Goal: Navigation & Orientation: Find specific page/section

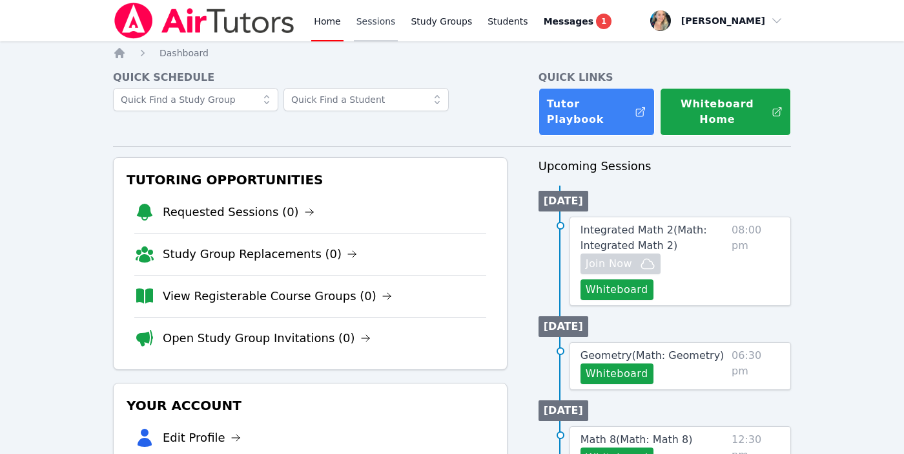
click at [368, 26] on link "Sessions" at bounding box center [376, 20] width 45 height 41
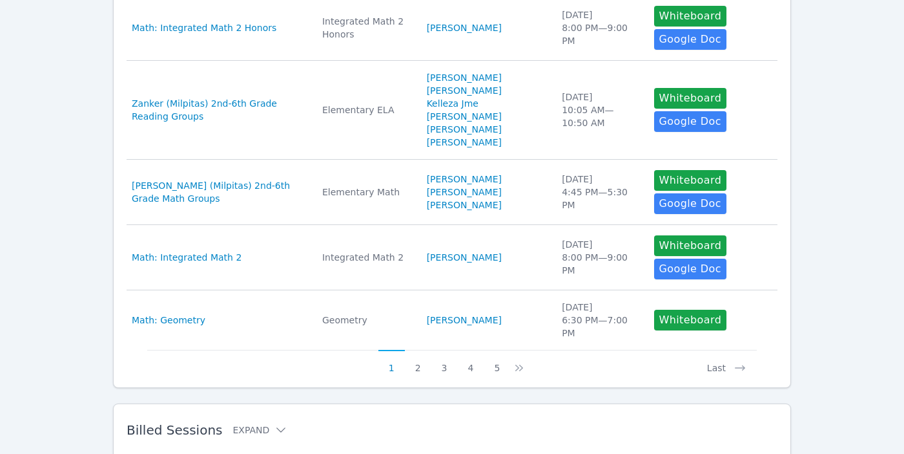
scroll to position [634, 0]
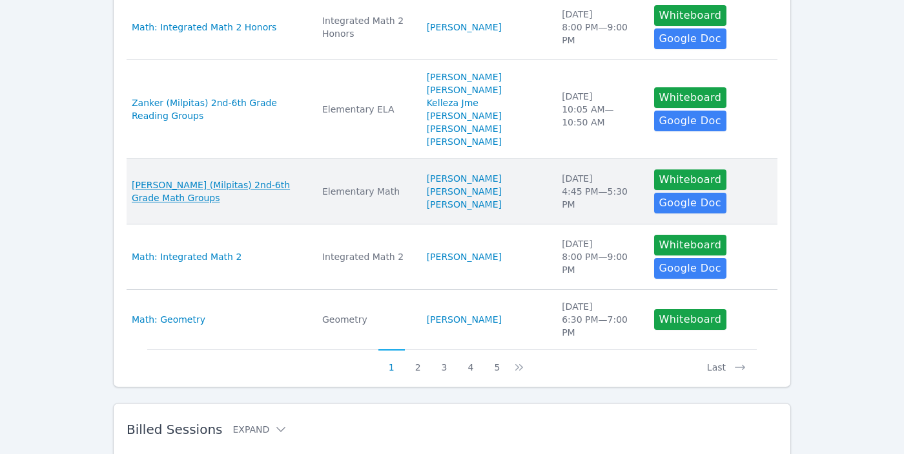
click at [209, 186] on span "[PERSON_NAME] (Milpitas) 2nd-6th Grade Math Groups" at bounding box center [219, 191] width 175 height 26
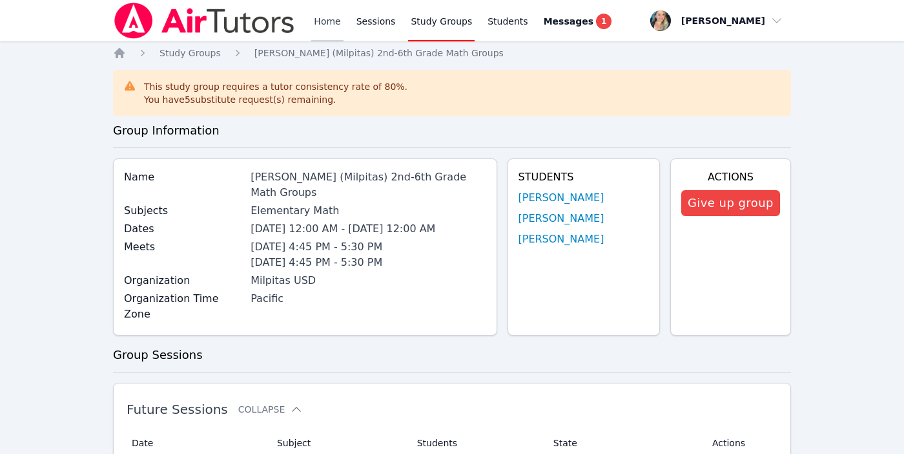
click at [329, 23] on link "Home" at bounding box center [327, 20] width 32 height 41
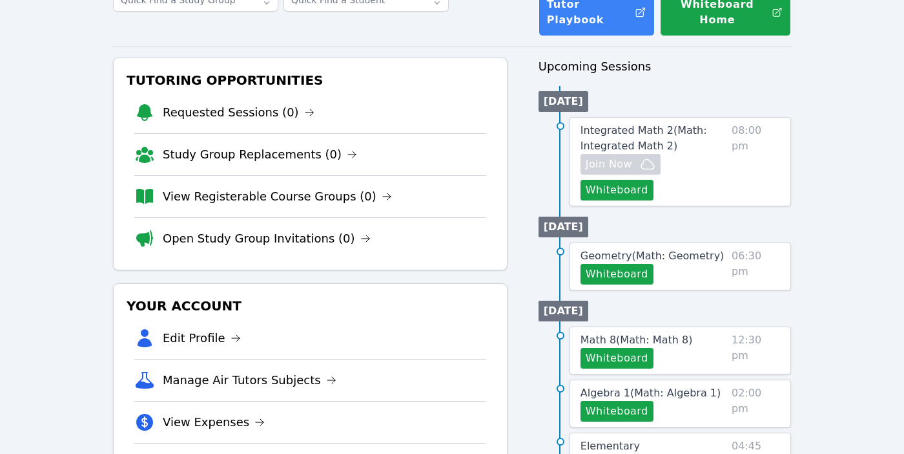
scroll to position [98, 0]
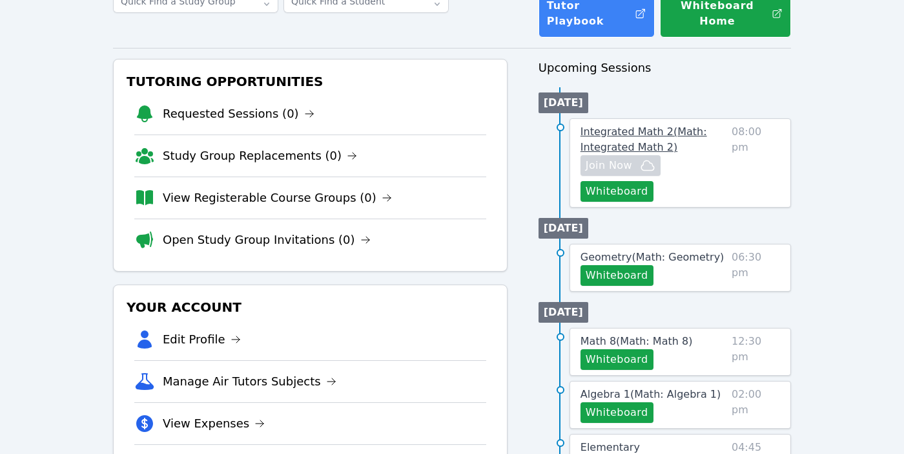
click at [640, 149] on span "Integrated Math 2 ( Math: Integrated Math 2 )" at bounding box center [644, 139] width 127 height 28
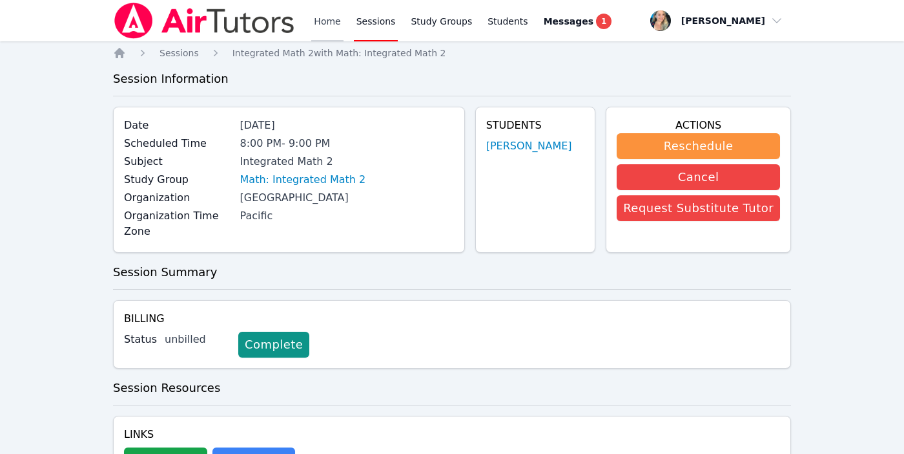
click at [328, 21] on link "Home" at bounding box center [327, 20] width 32 height 41
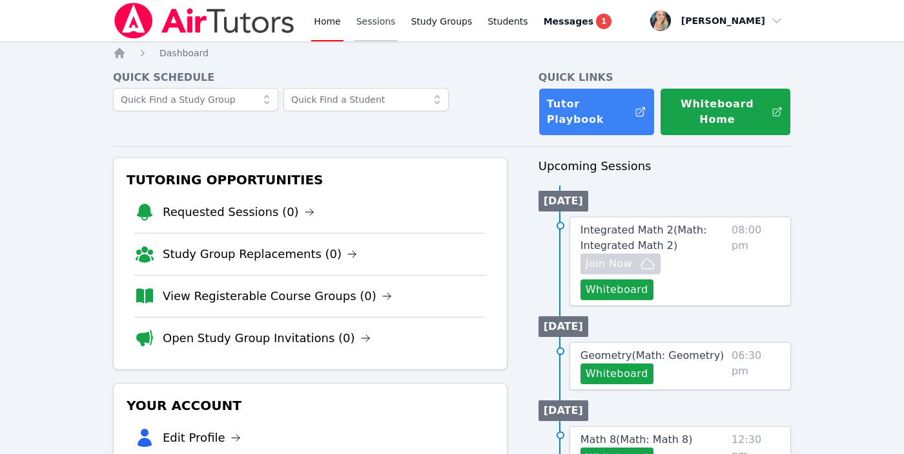
click at [377, 26] on link "Sessions" at bounding box center [376, 20] width 45 height 41
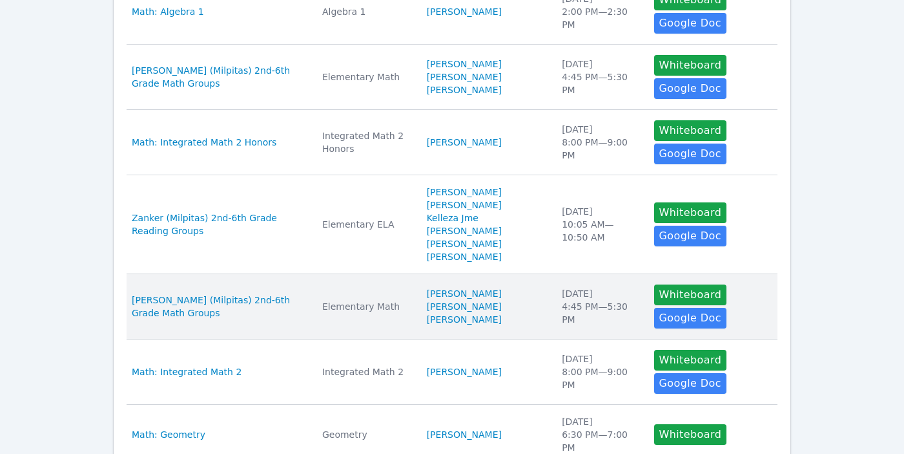
scroll to position [518, 0]
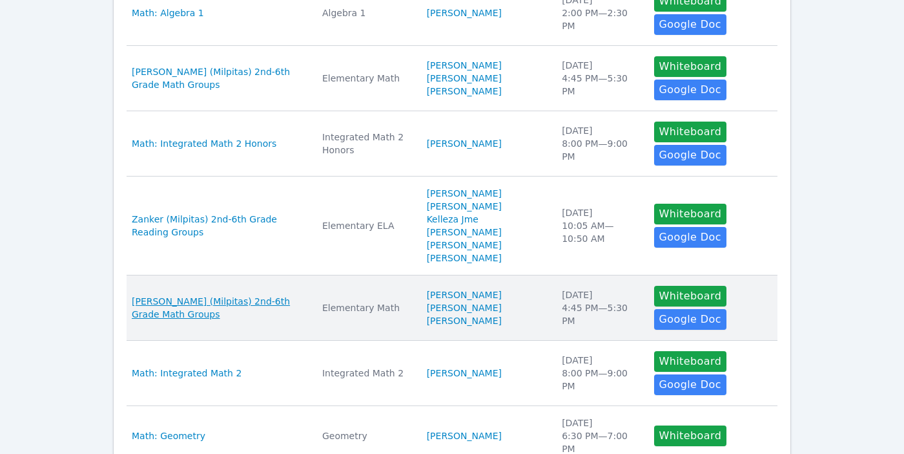
click at [262, 295] on span "[PERSON_NAME] (Milpitas) 2nd-6th Grade Math Groups" at bounding box center [219, 308] width 175 height 26
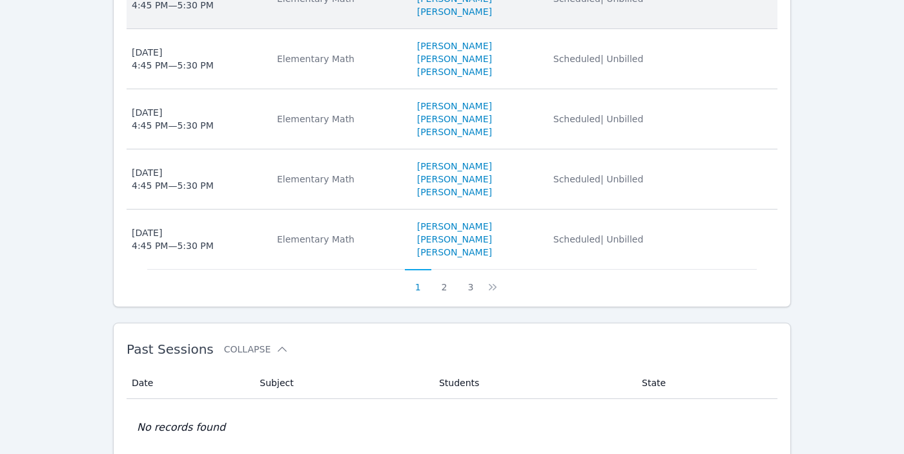
scroll to position [759, 0]
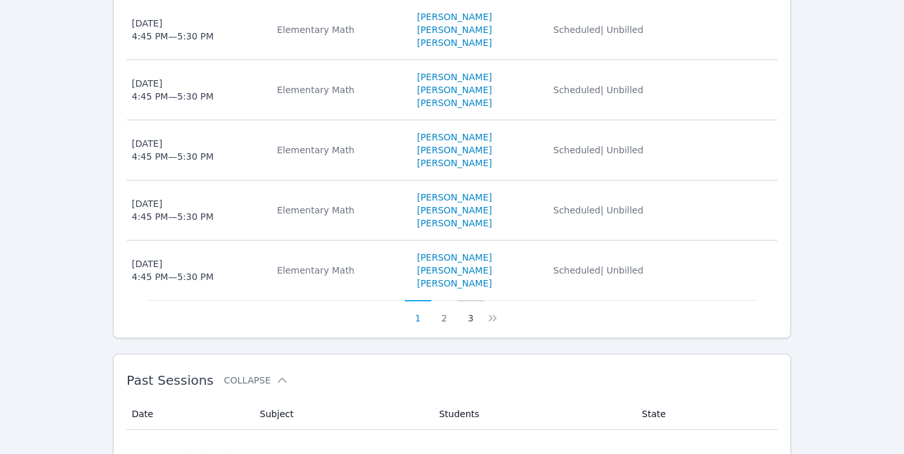
click at [470, 300] on button "3" at bounding box center [470, 312] width 26 height 25
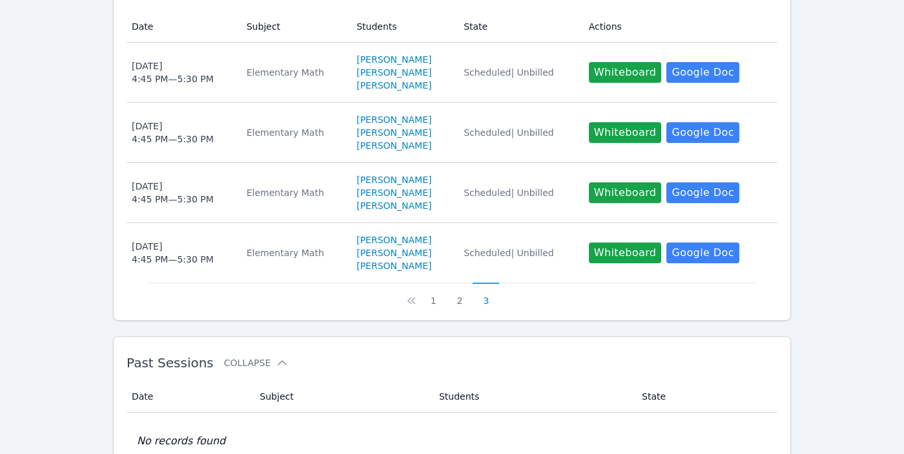
scroll to position [417, 0]
